Goal: Information Seeking & Learning: Learn about a topic

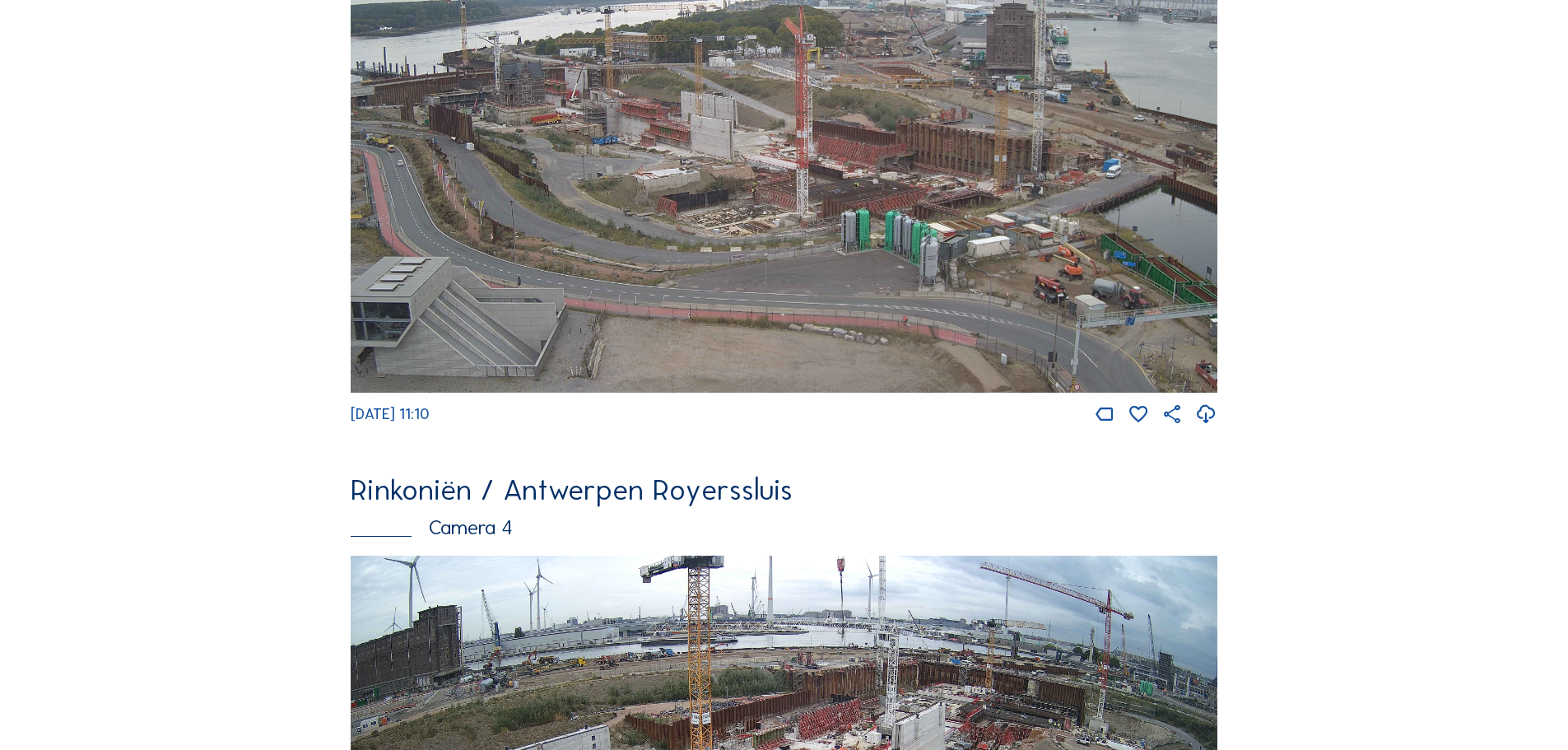
scroll to position [2224, 0]
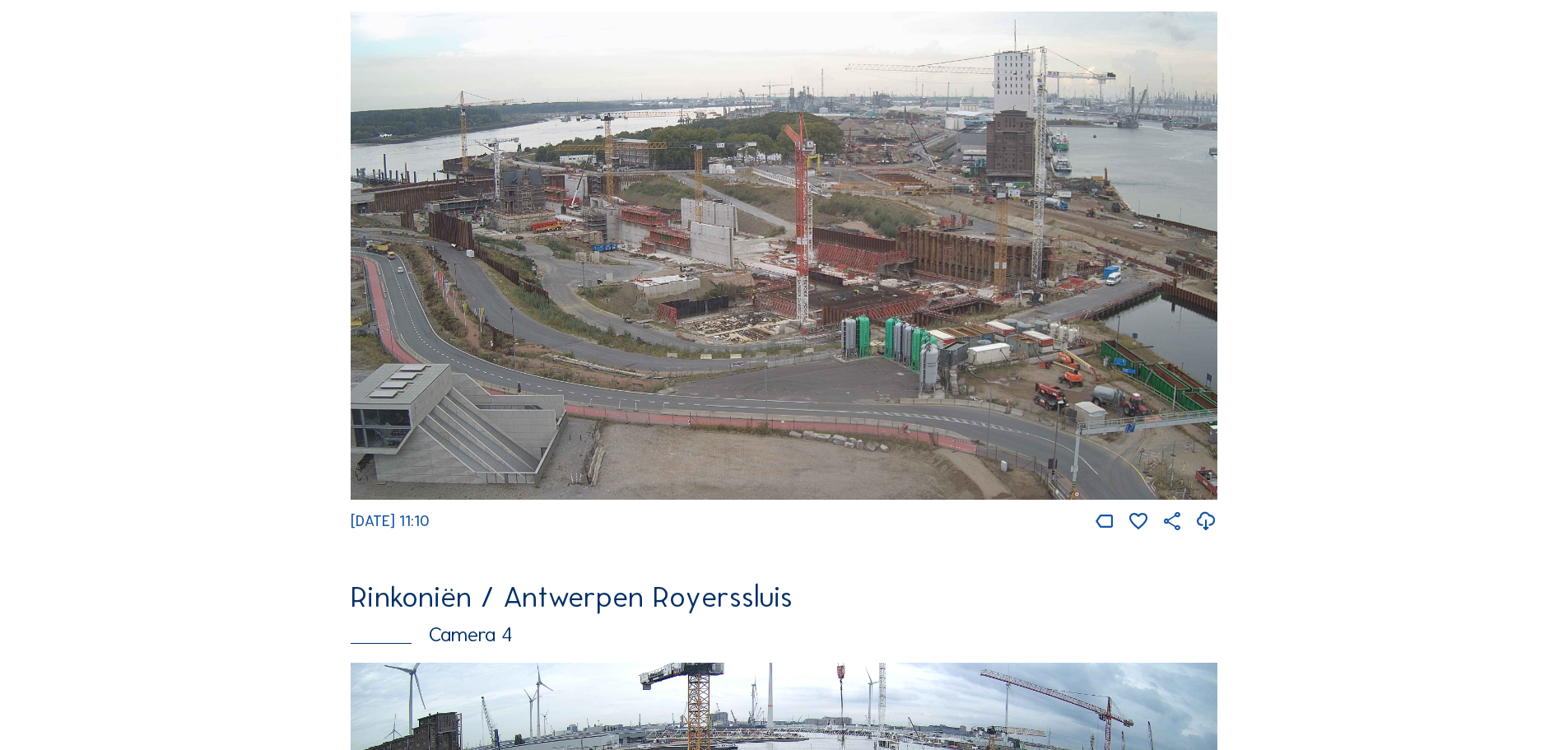
click at [608, 323] on img at bounding box center [784, 255] width 867 height 488
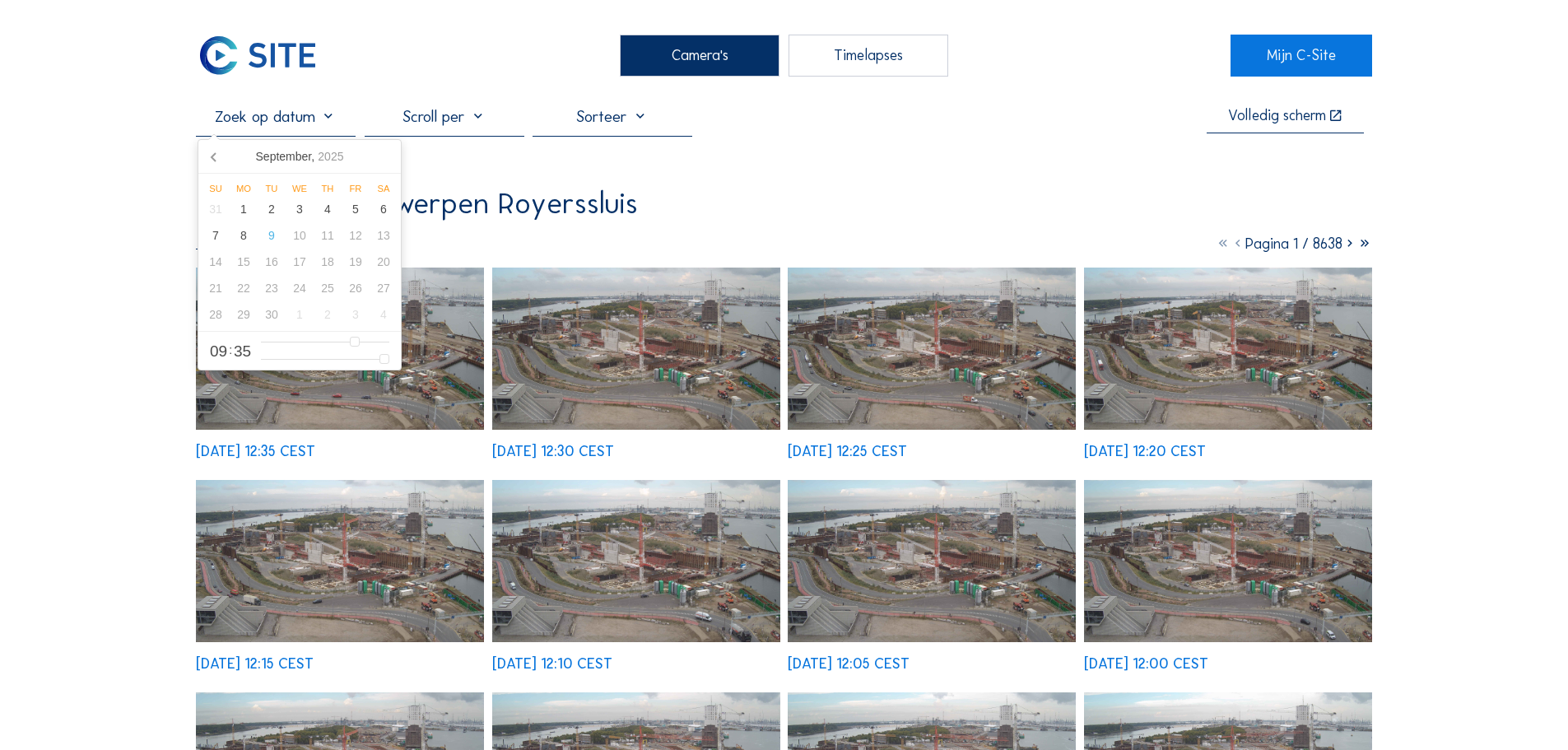
click at [318, 118] on input "text" at bounding box center [276, 115] width 159 height 20
click at [312, 215] on div "3" at bounding box center [299, 209] width 28 height 26
type input "[DATE] 09:35"
click at [312, 215] on div "3" at bounding box center [299, 209] width 28 height 26
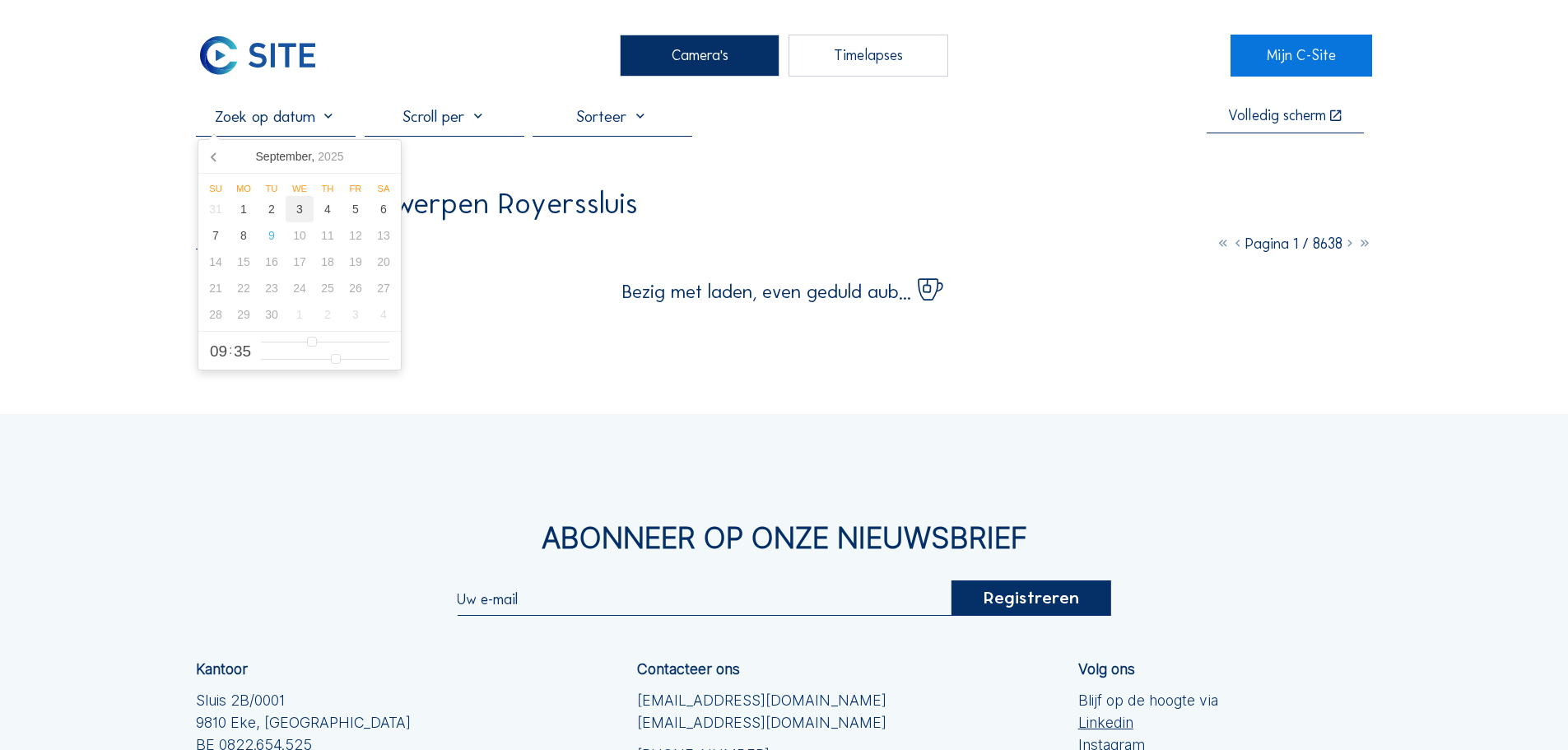
click at [309, 218] on div "3" at bounding box center [299, 209] width 28 height 26
type input "[DATE] 09:35"
click at [135, 340] on div "Camera's Timelapses Mijn C-Site [DATE] 09:35 Volledig [PERSON_NAME] Rinkoniën /…" at bounding box center [784, 504] width 1568 height 1008
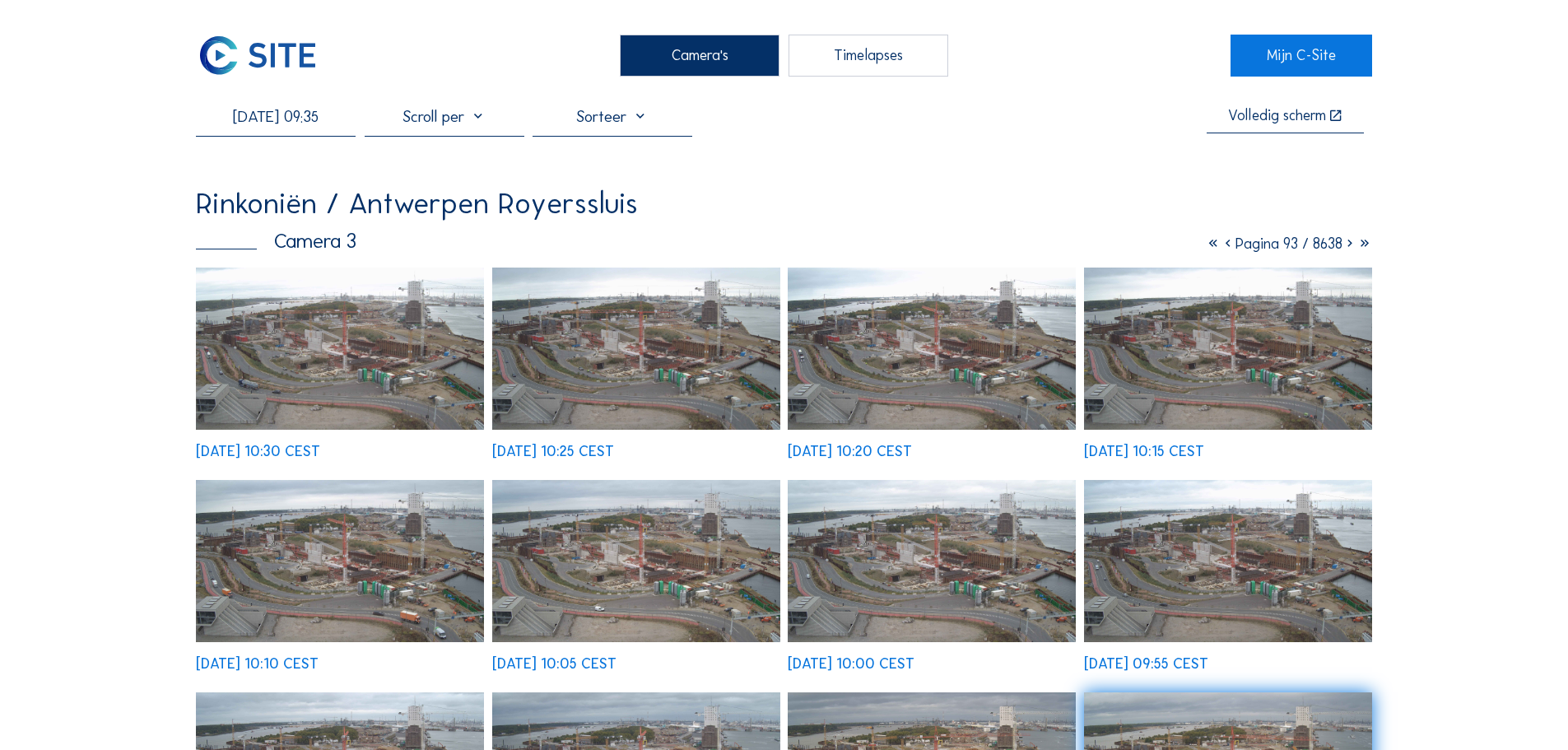
click at [404, 336] on img at bounding box center [340, 349] width 288 height 162
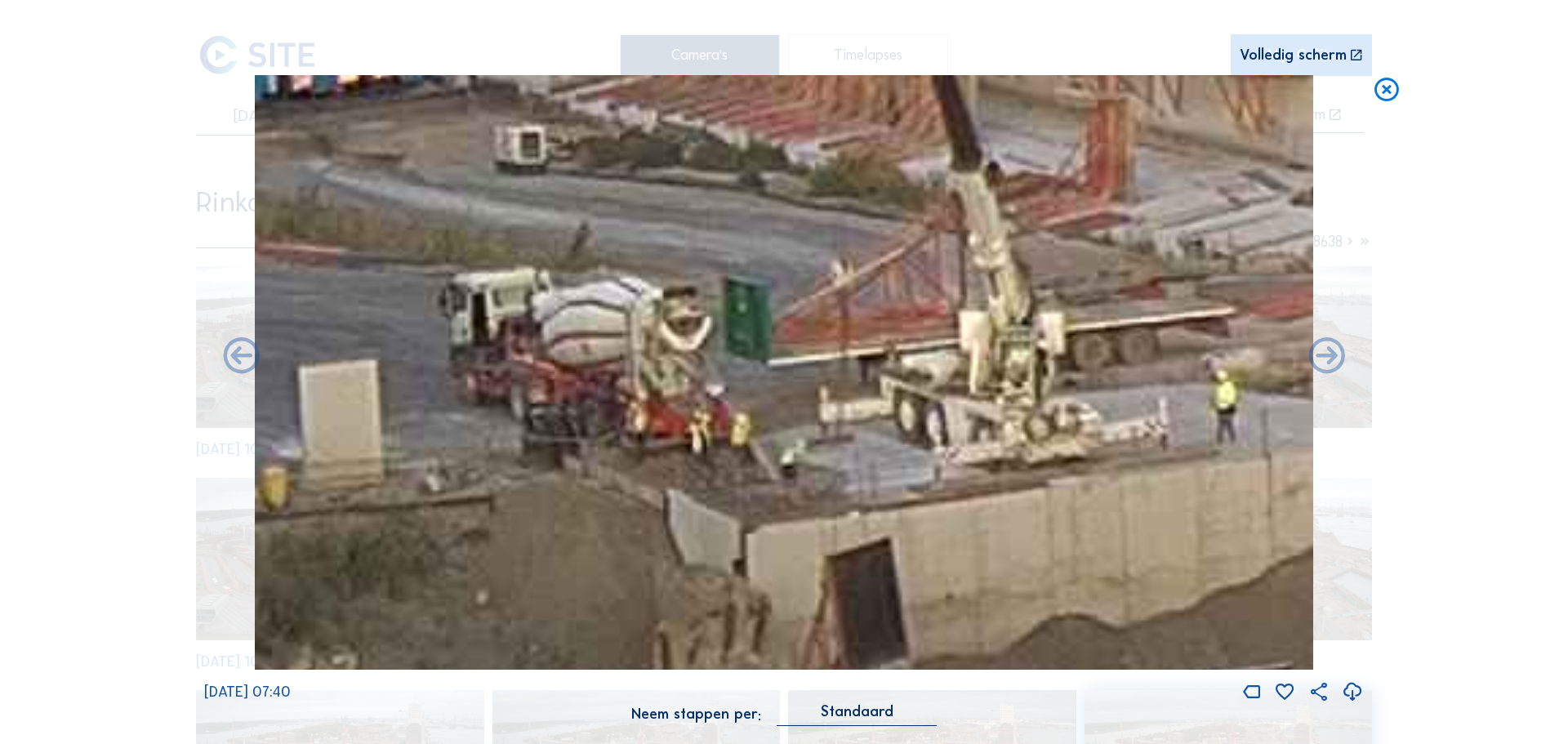
drag, startPoint x: 405, startPoint y: 403, endPoint x: 809, endPoint y: 455, distance: 407.3
click at [809, 455] on img at bounding box center [784, 372] width 1059 height 595
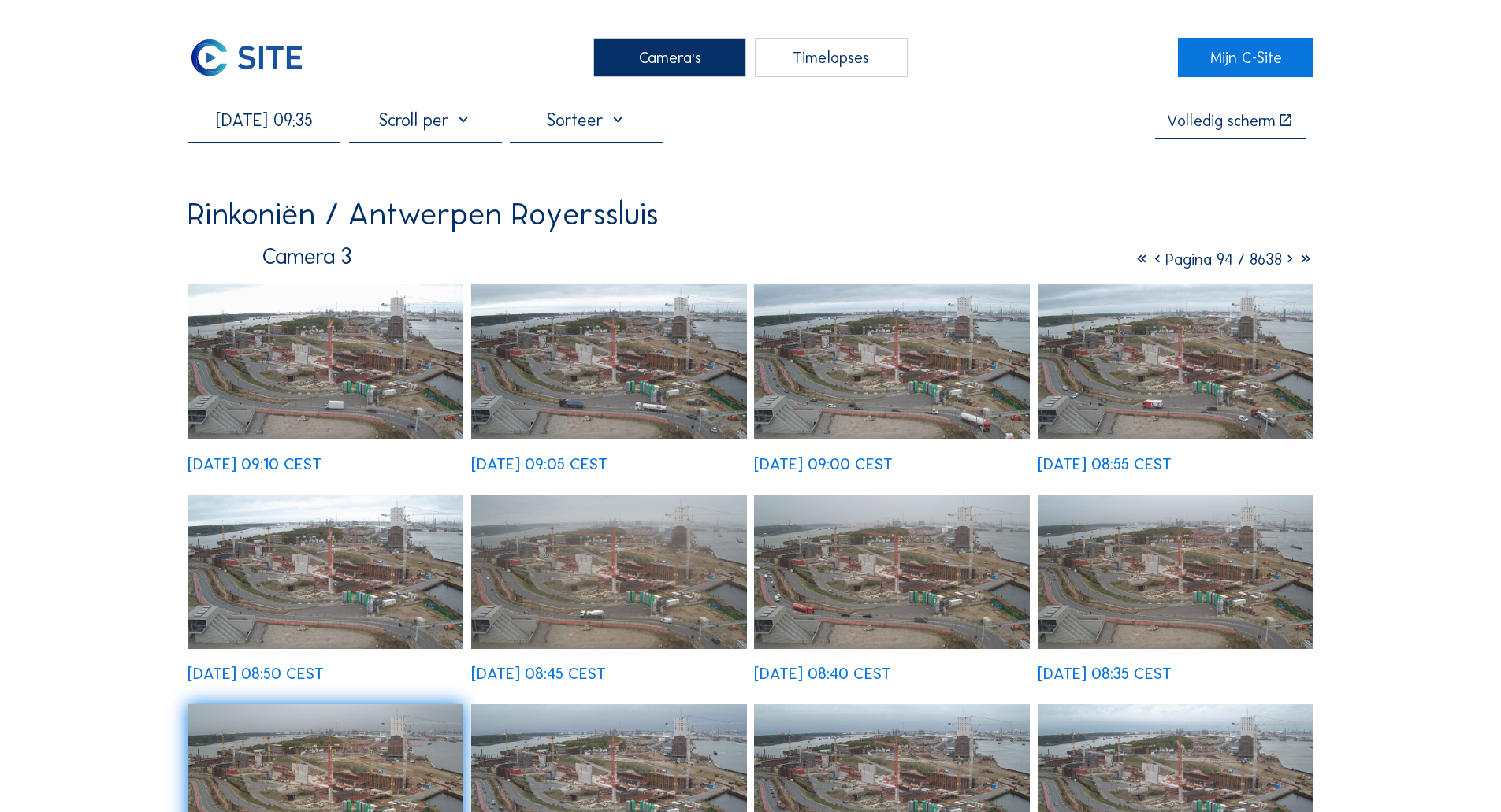
click at [294, 59] on img at bounding box center [246, 57] width 118 height 39
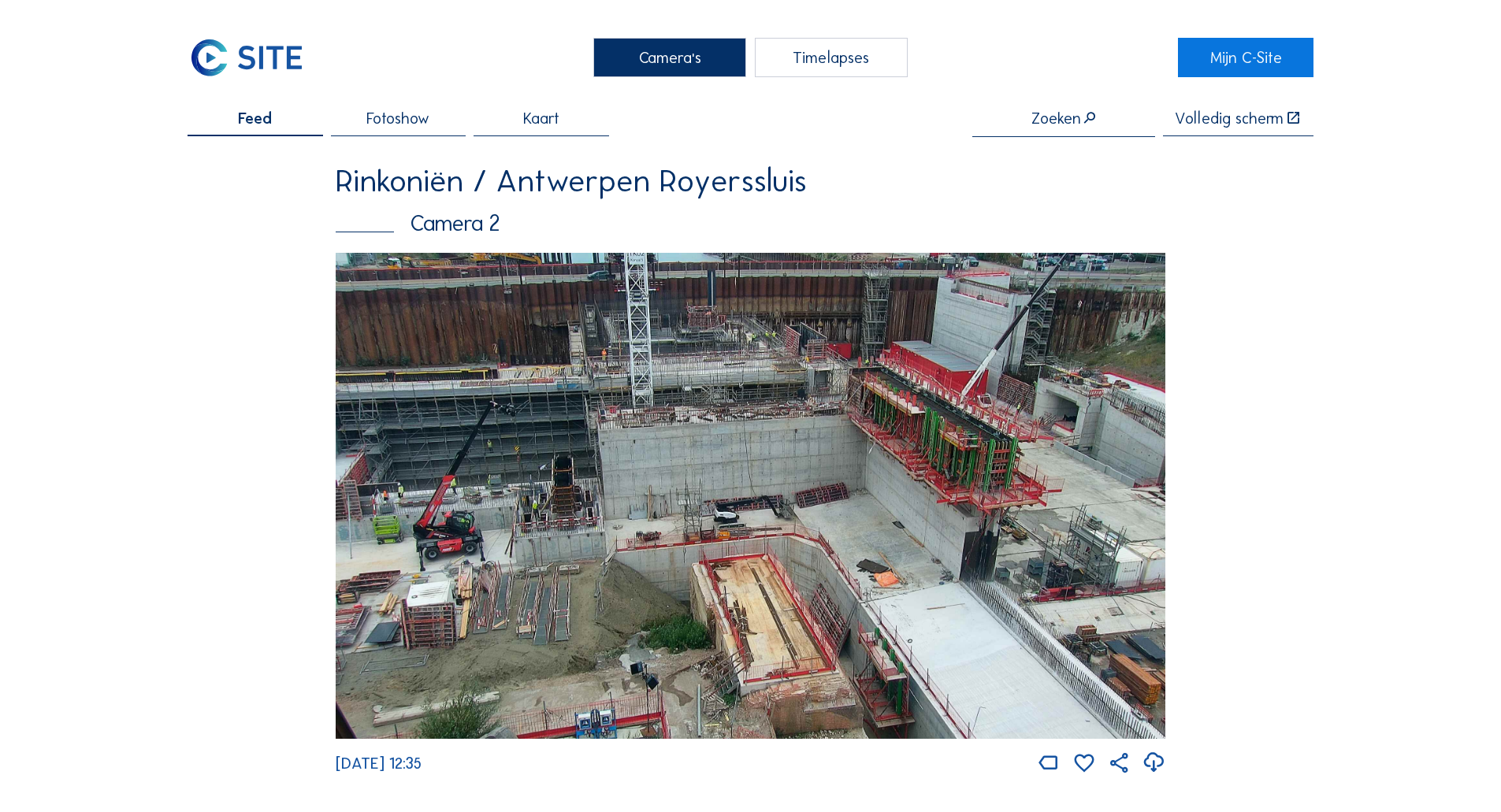
click at [509, 383] on img at bounding box center [750, 496] width 830 height 487
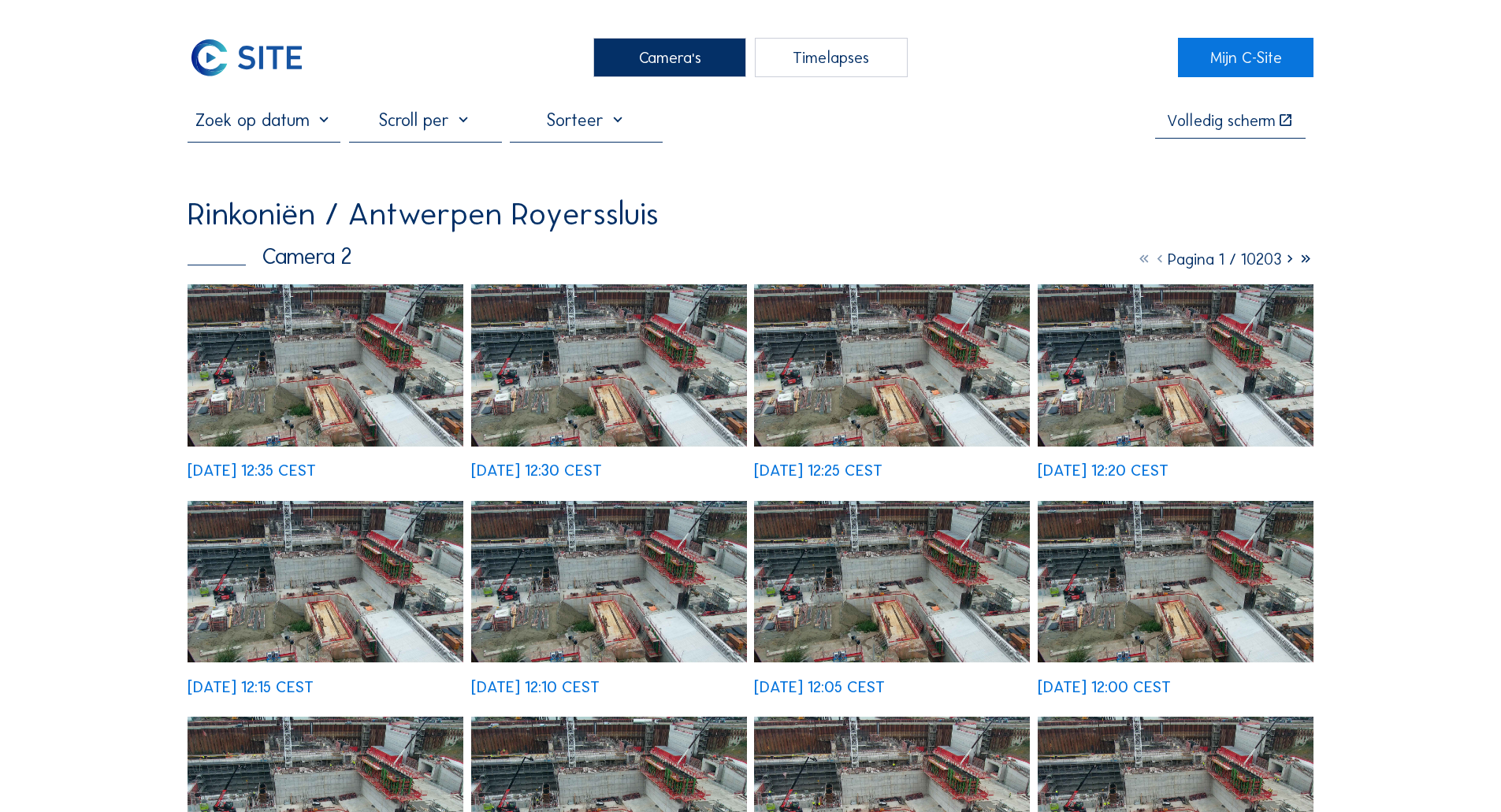
click at [304, 337] on img at bounding box center [325, 365] width 275 height 162
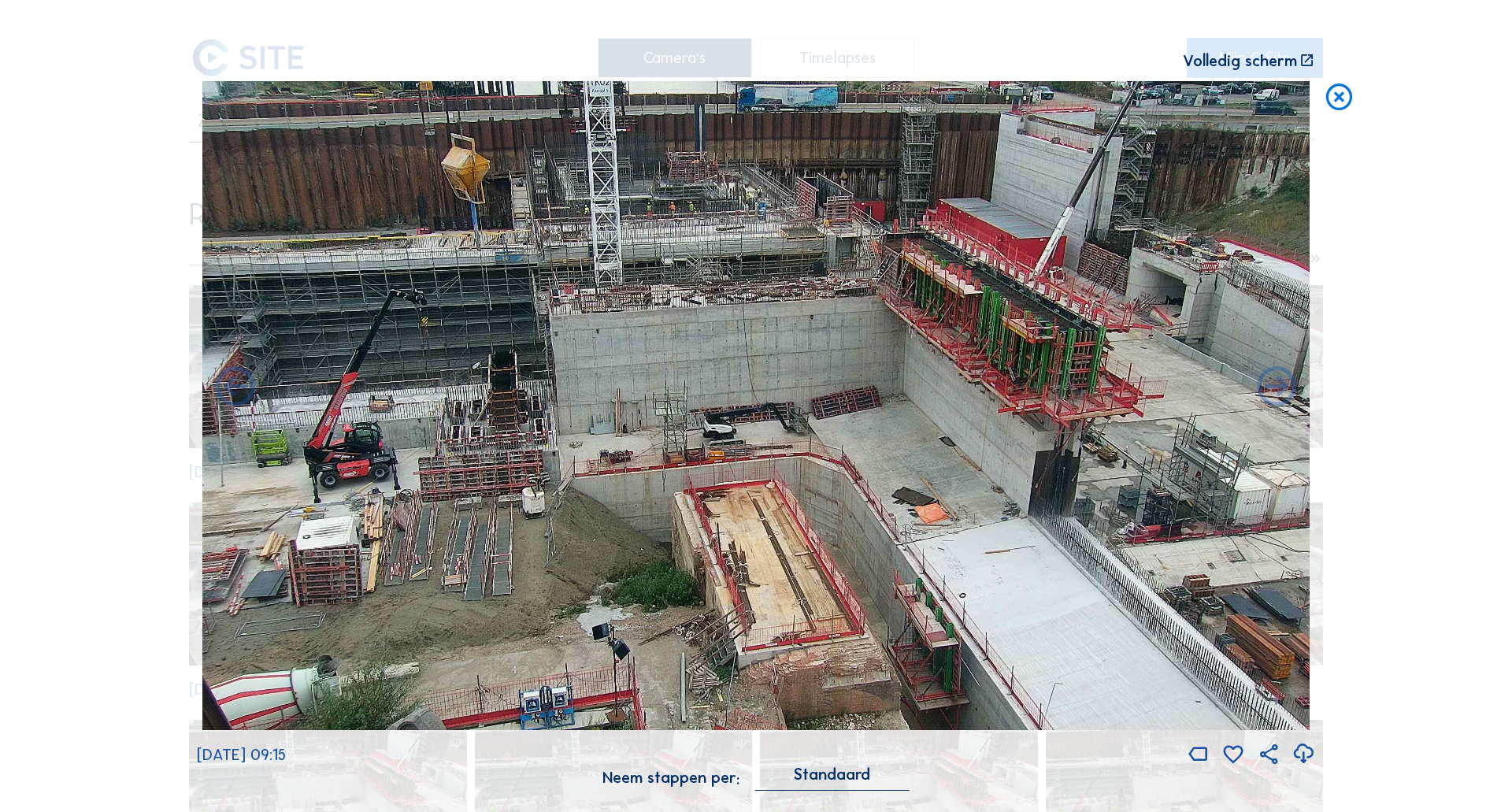
click at [1340, 123] on div "Scroll om door de tijd te reizen | Druk op de 'Alt'-[PERSON_NAME] + scroll om t…" at bounding box center [756, 406] width 1512 height 812
click at [1354, 148] on div "Scroll om door de tijd te reizen | Druk op de 'Alt'-[PERSON_NAME] + scroll om t…" at bounding box center [756, 406] width 1512 height 812
click at [1350, 53] on div "Scroll om door de tijd te reizen | Druk op de 'Alt'-[PERSON_NAME] + scroll om t…" at bounding box center [756, 406] width 1512 height 812
click at [1341, 101] on icon at bounding box center [1339, 98] width 32 height 33
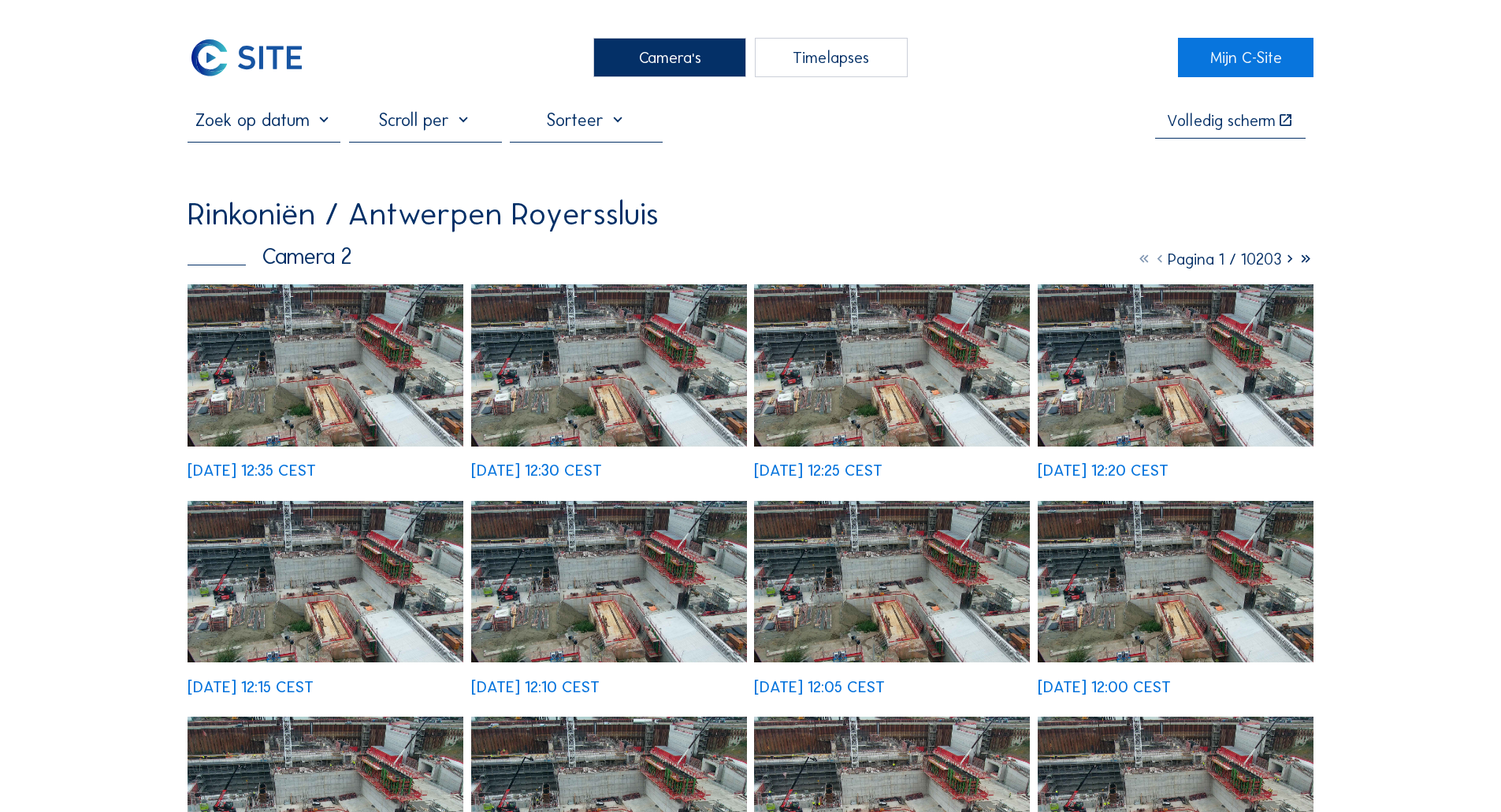
drag, startPoint x: 242, startPoint y: 82, endPoint x: 245, endPoint y: 66, distance: 16.3
click at [246, 61] on img at bounding box center [246, 57] width 118 height 39
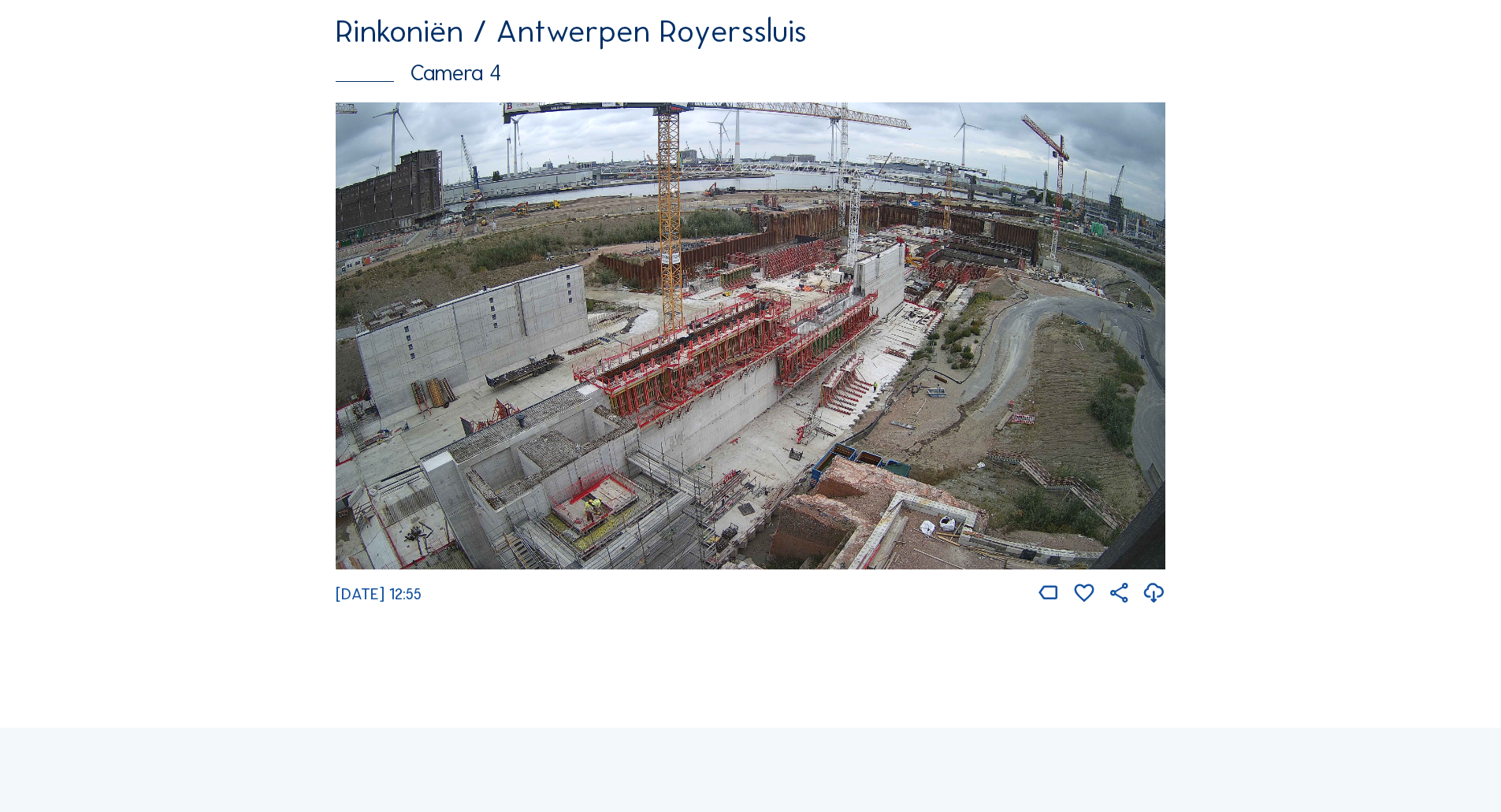
scroll to position [2778, 0]
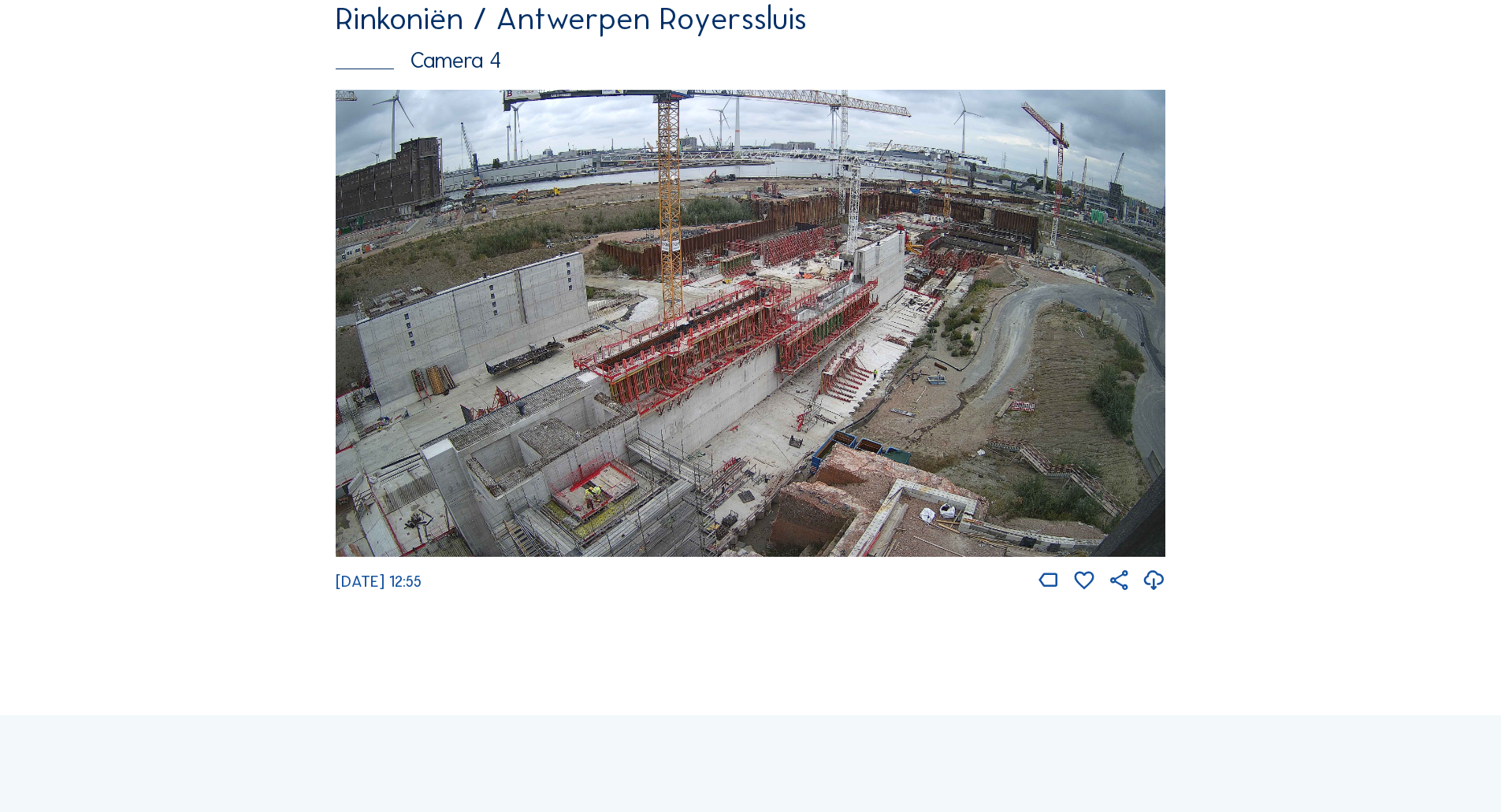
click at [526, 404] on img at bounding box center [750, 323] width 830 height 467
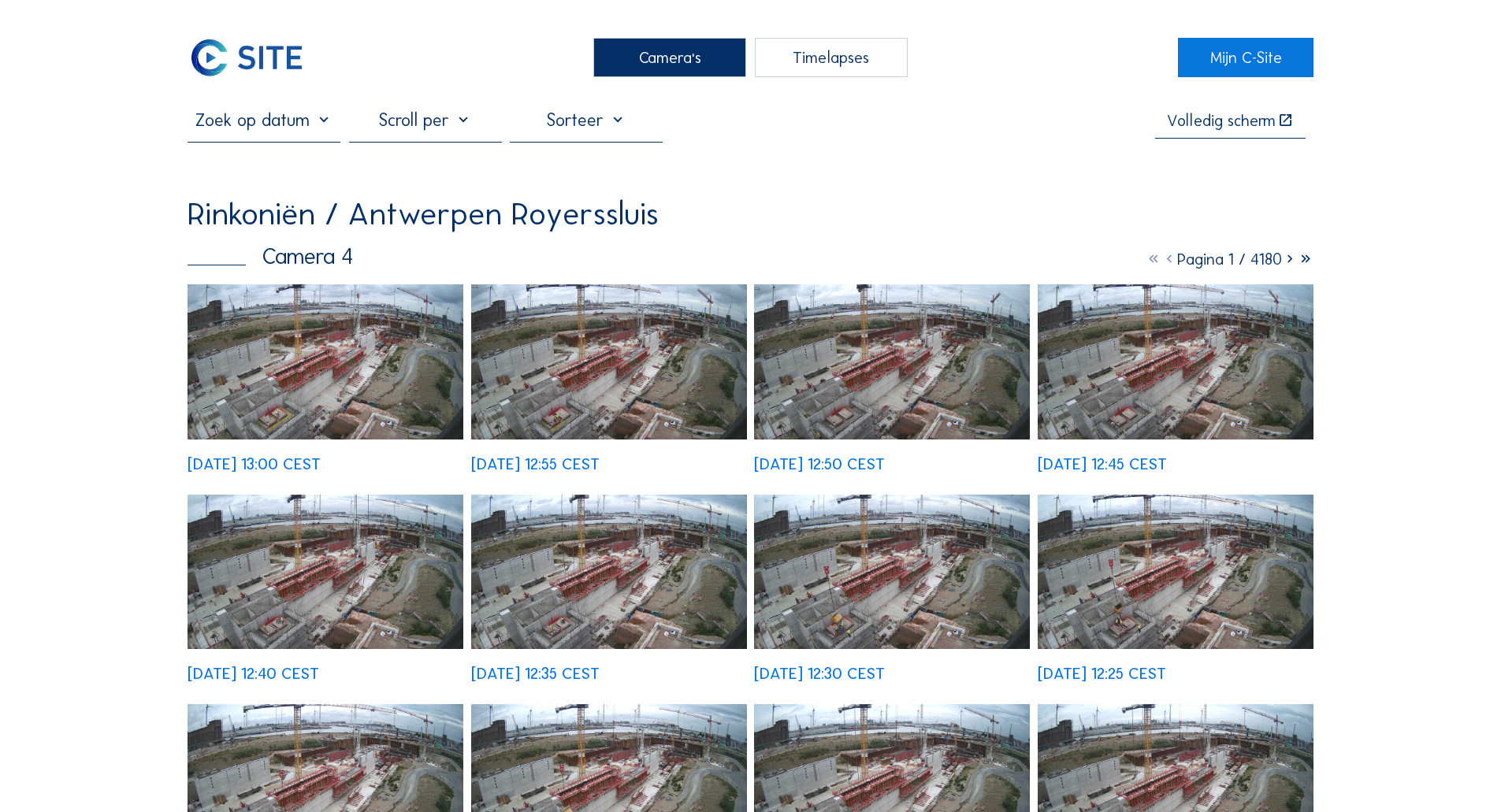
click at [317, 494] on div "[DATE] 12:40 CEST" at bounding box center [325, 587] width 275 height 187
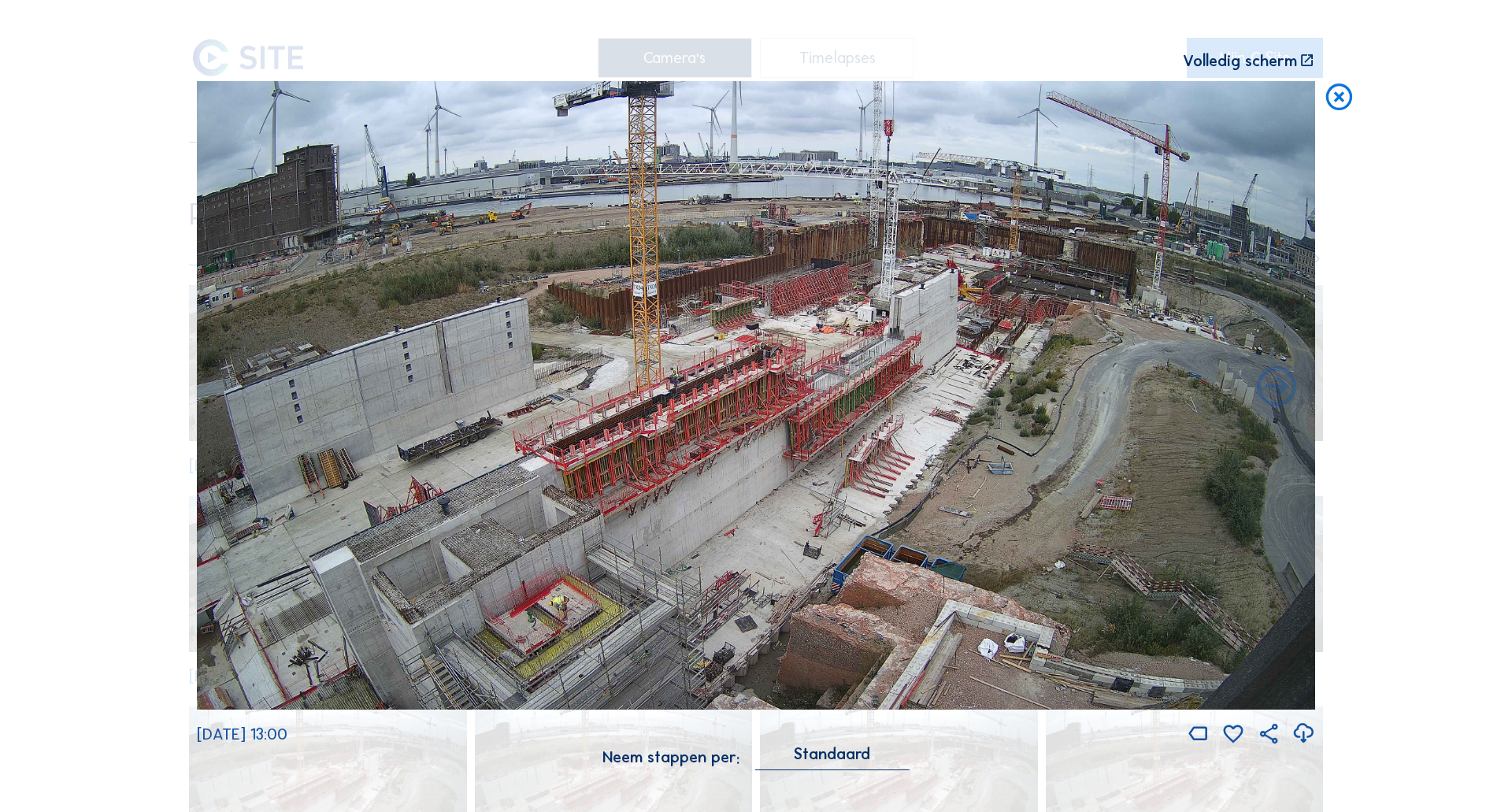
click at [1349, 97] on icon at bounding box center [1339, 98] width 32 height 33
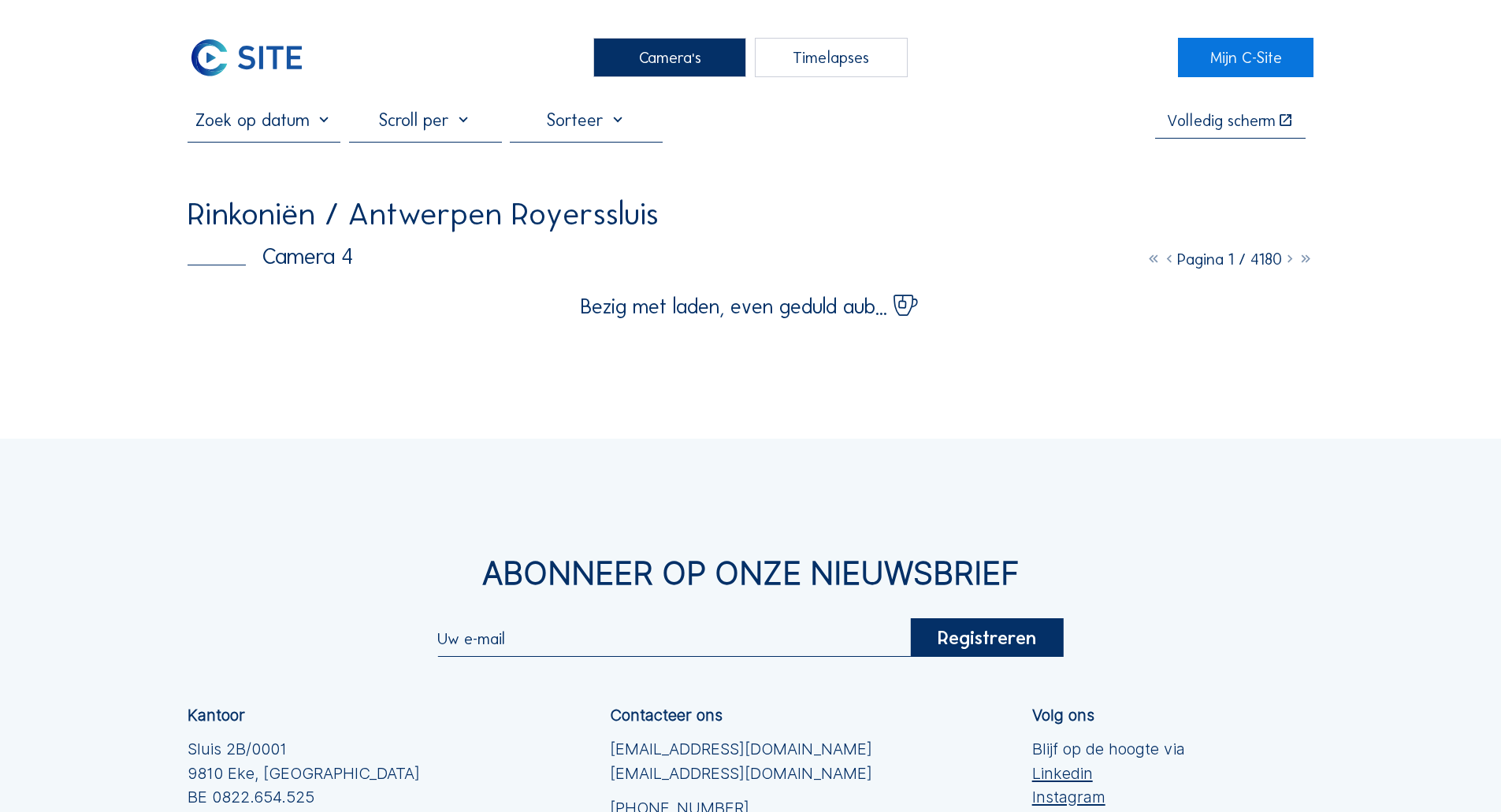
click at [242, 62] on img at bounding box center [246, 57] width 118 height 39
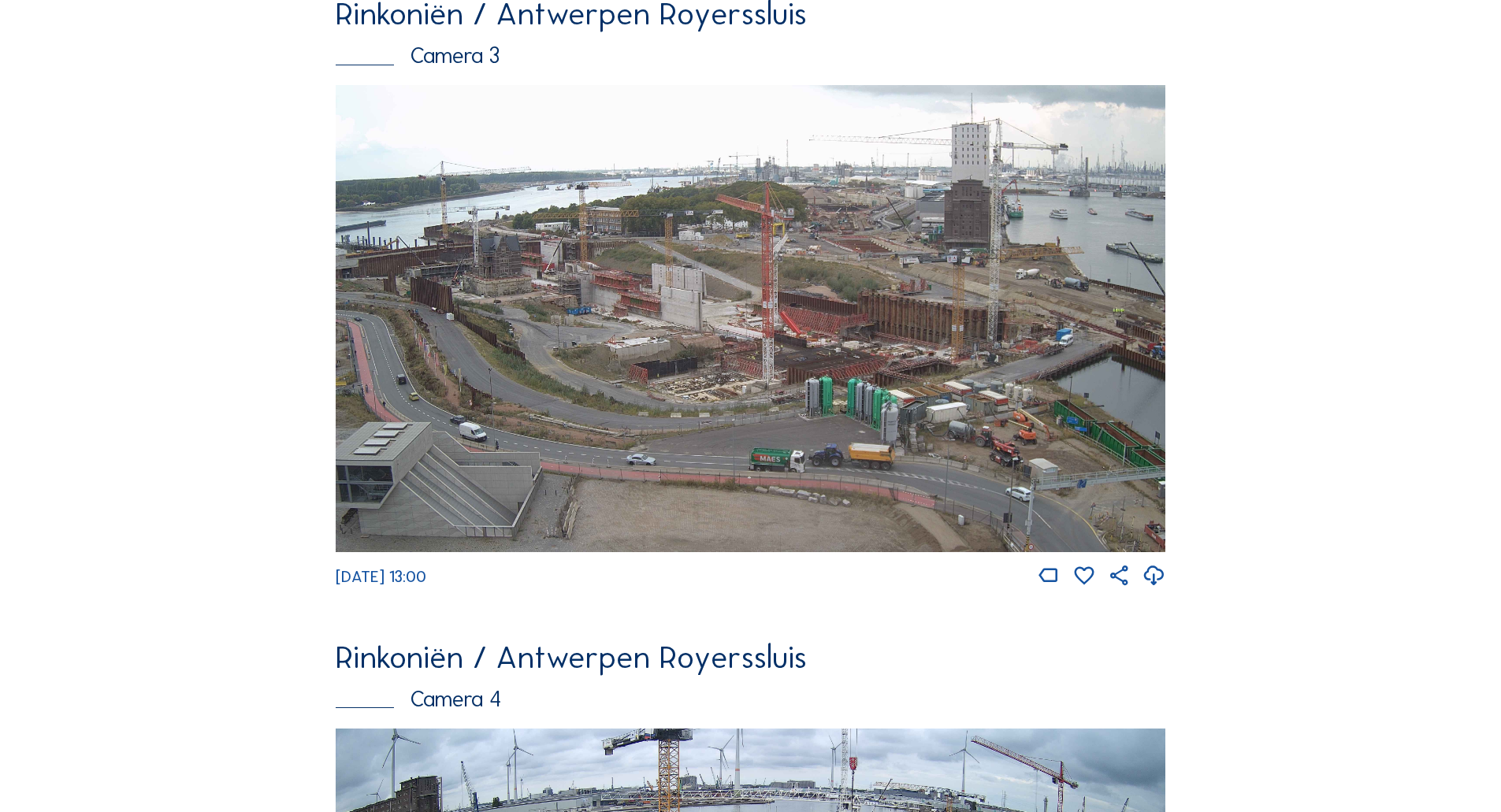
scroll to position [1990, 0]
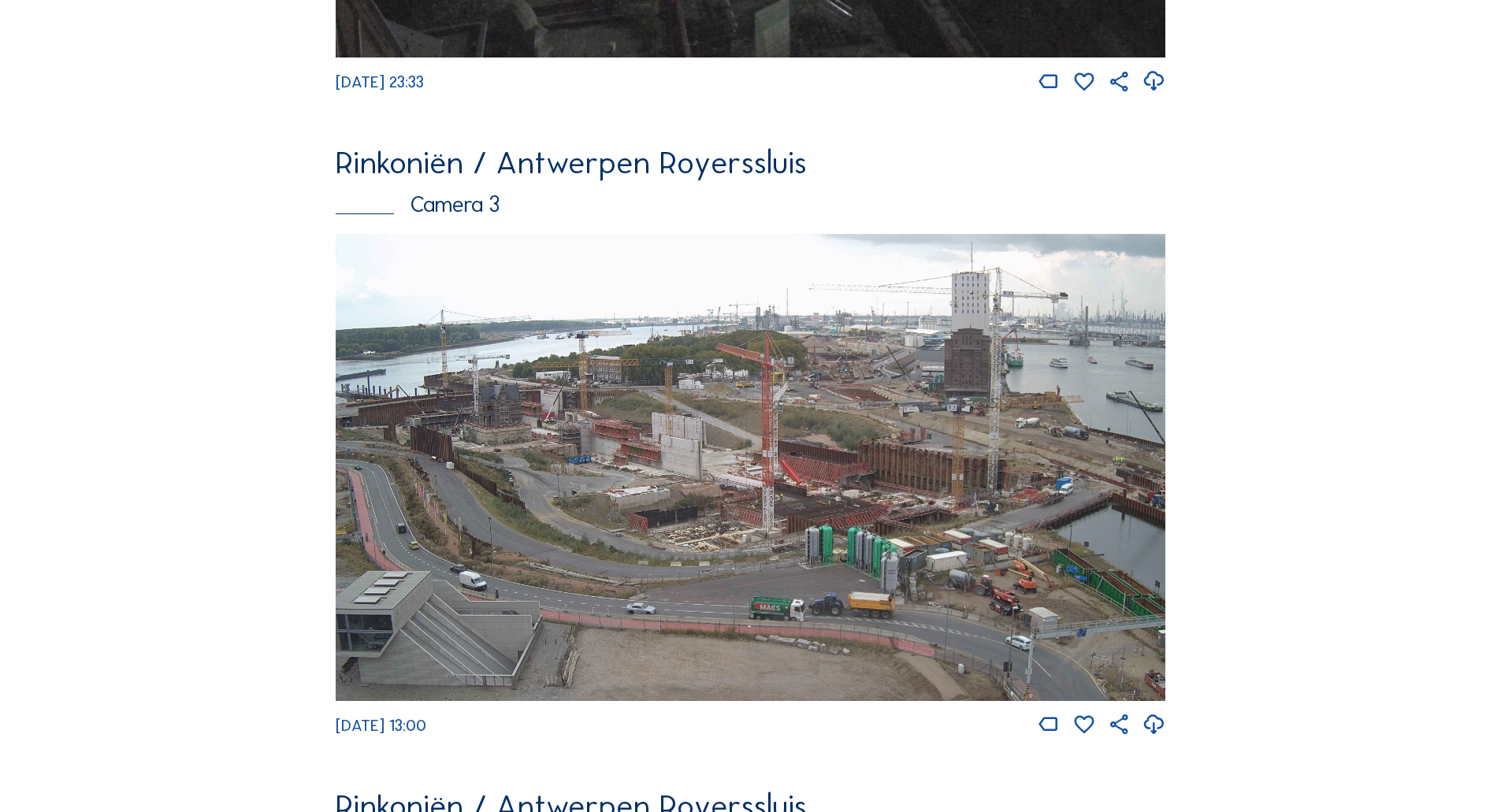
click at [644, 459] on img at bounding box center [750, 467] width 830 height 467
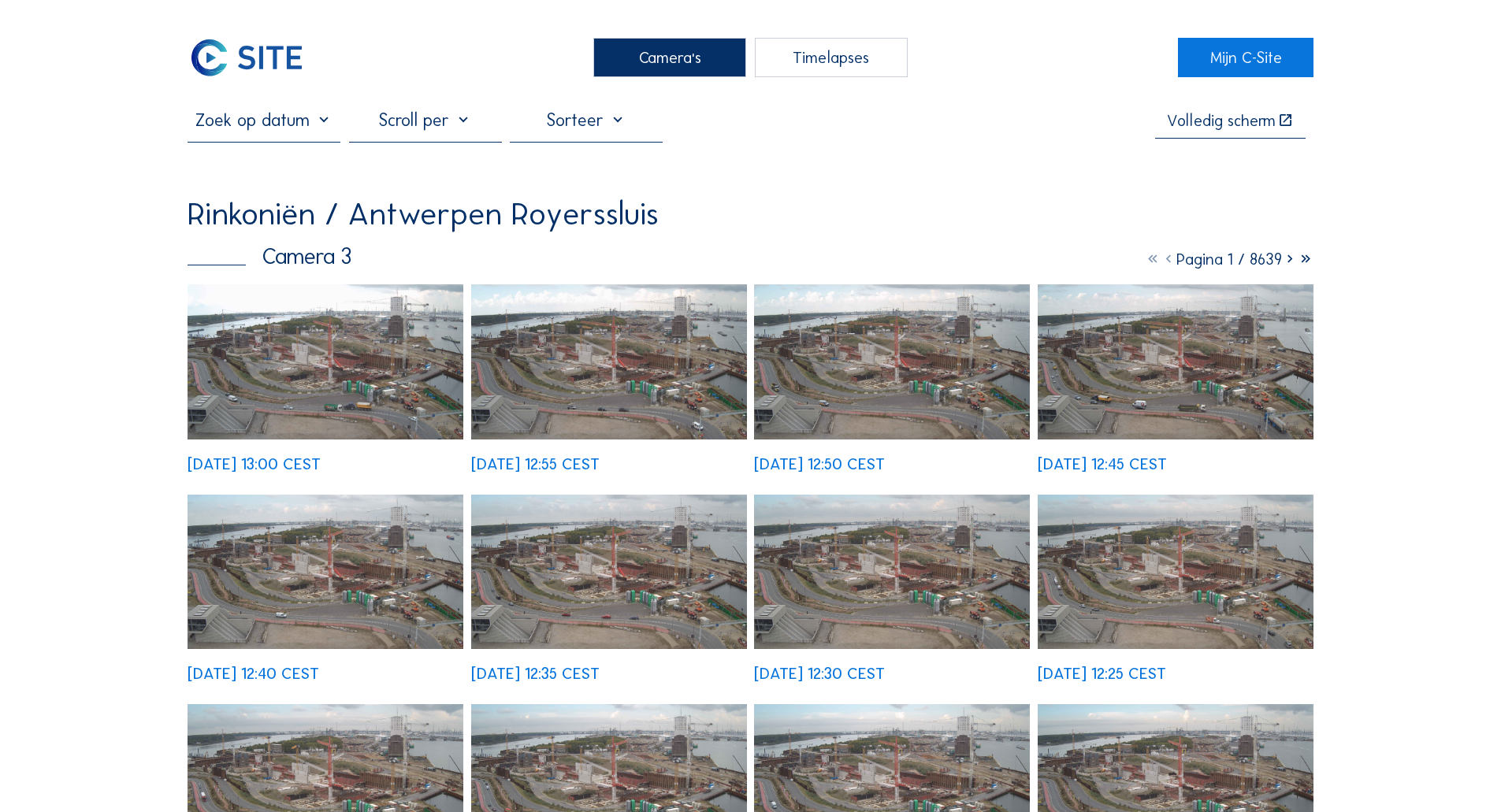
click at [330, 361] on img at bounding box center [325, 362] width 275 height 155
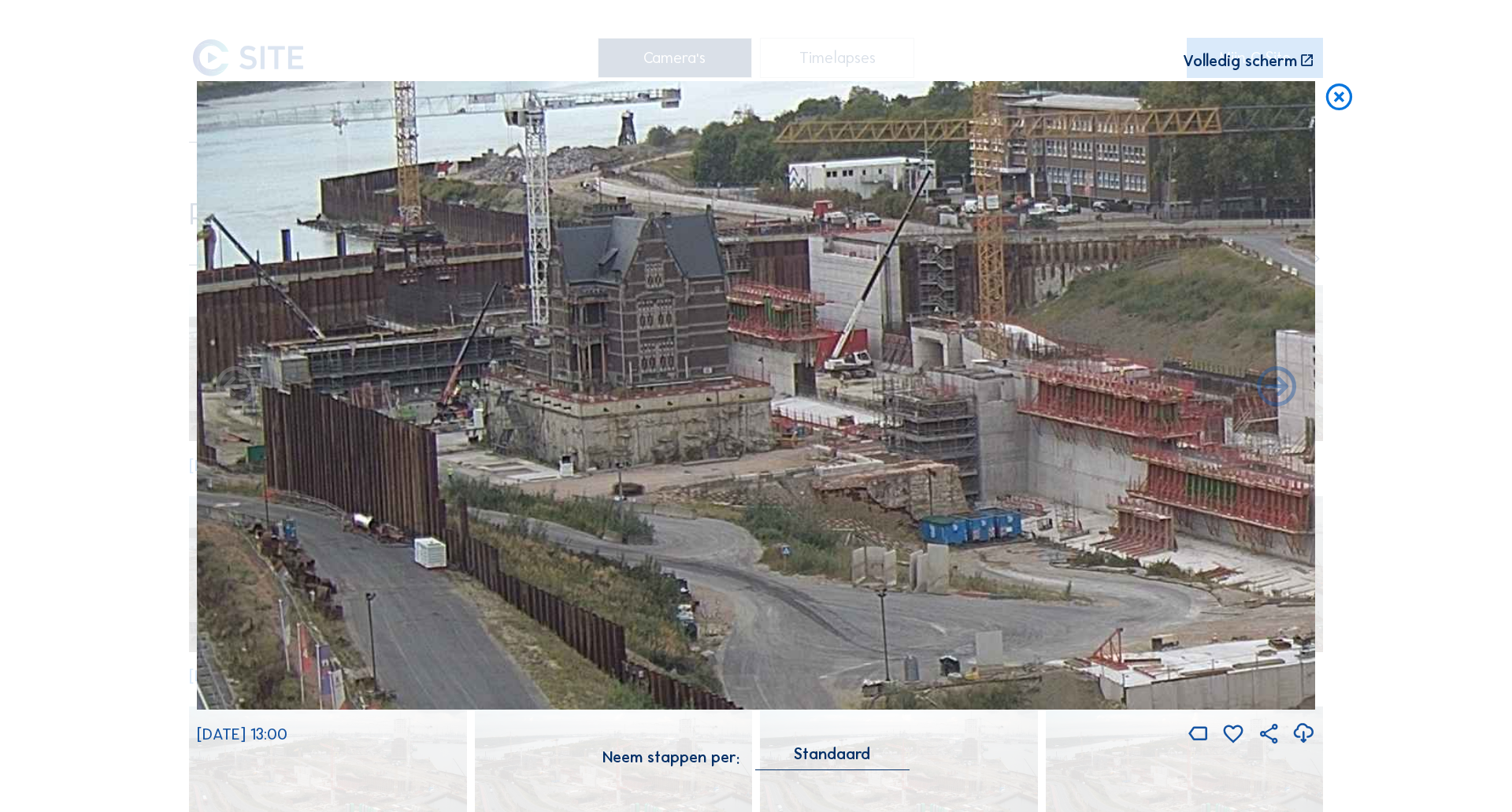
drag, startPoint x: 540, startPoint y: 379, endPoint x: 1035, endPoint y: 605, distance: 544.2
click at [1035, 605] on img at bounding box center [756, 396] width 1118 height 630
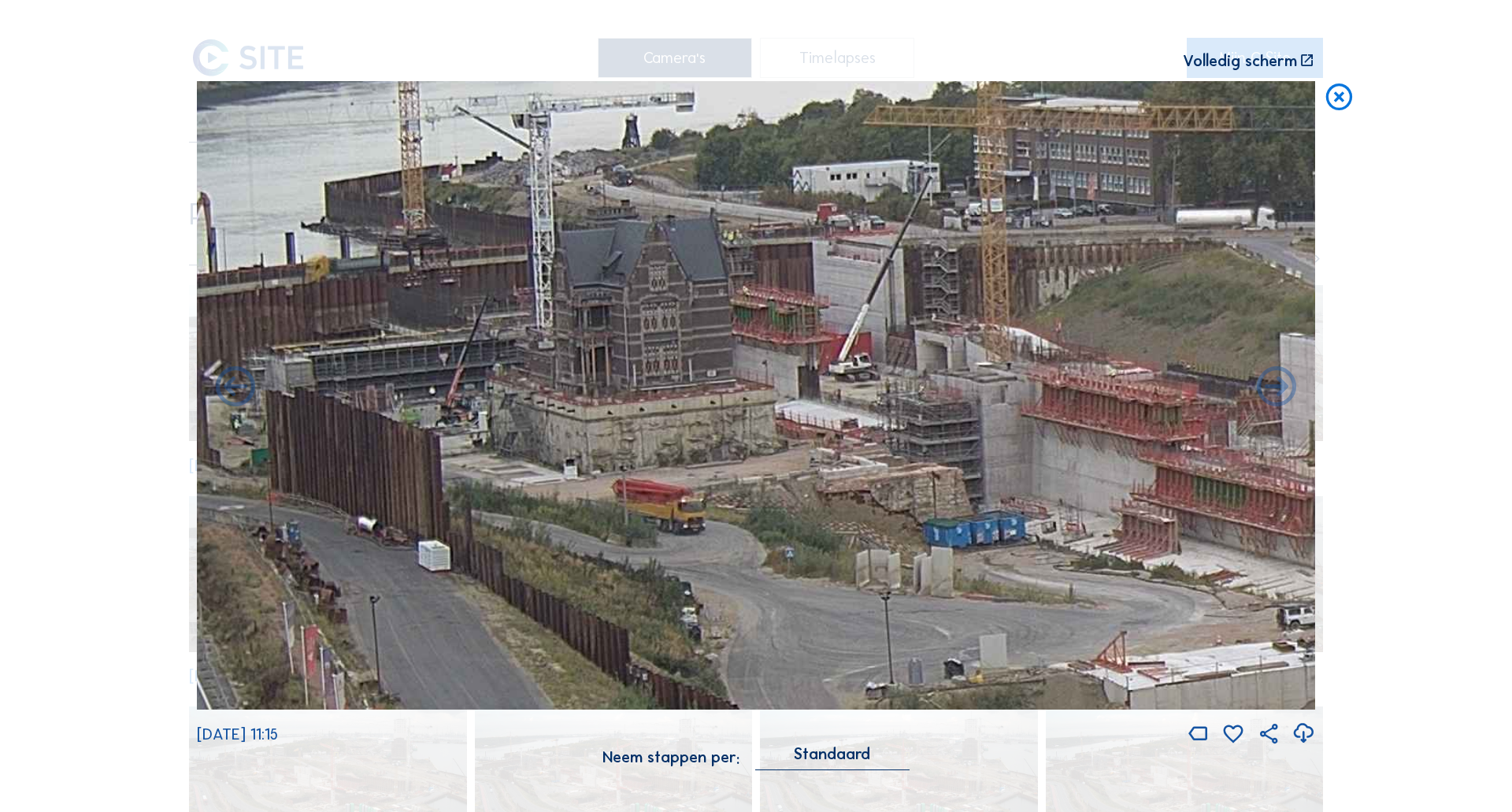
click at [756, 53] on div "Scroll om door de tijd te reizen | Druk op de 'Alt'-knop + scroll om te Zoomen …" at bounding box center [586, 61] width 779 height 16
click at [1330, 99] on icon at bounding box center [1339, 98] width 32 height 33
